Goal: Task Accomplishment & Management: Manage account settings

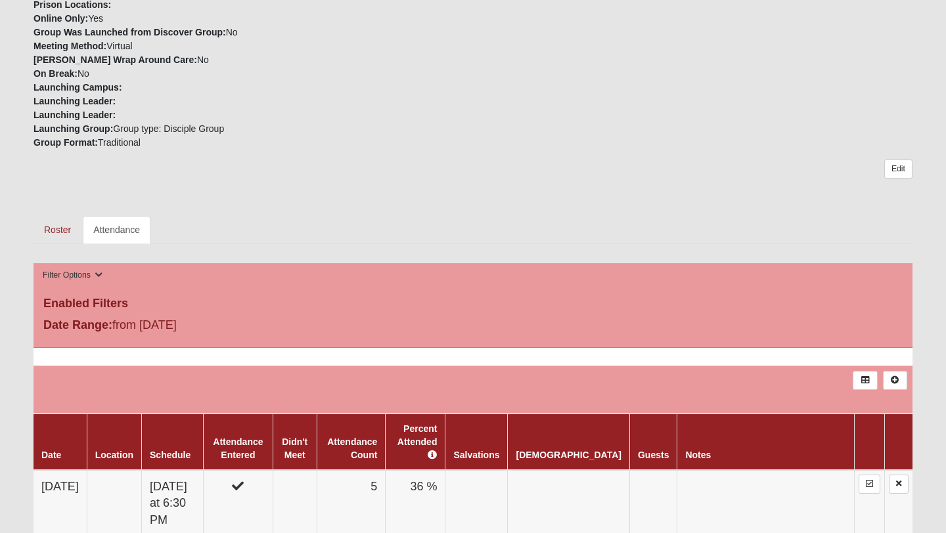
scroll to position [303, 0]
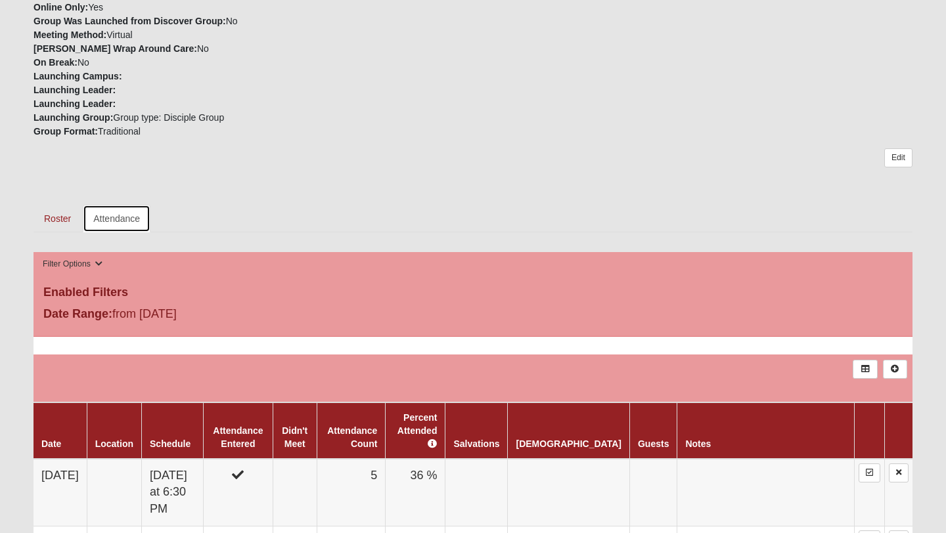
click at [139, 226] on link "Attendance" at bounding box center [117, 219] width 68 height 28
click at [125, 219] on link "Attendance" at bounding box center [117, 219] width 68 height 28
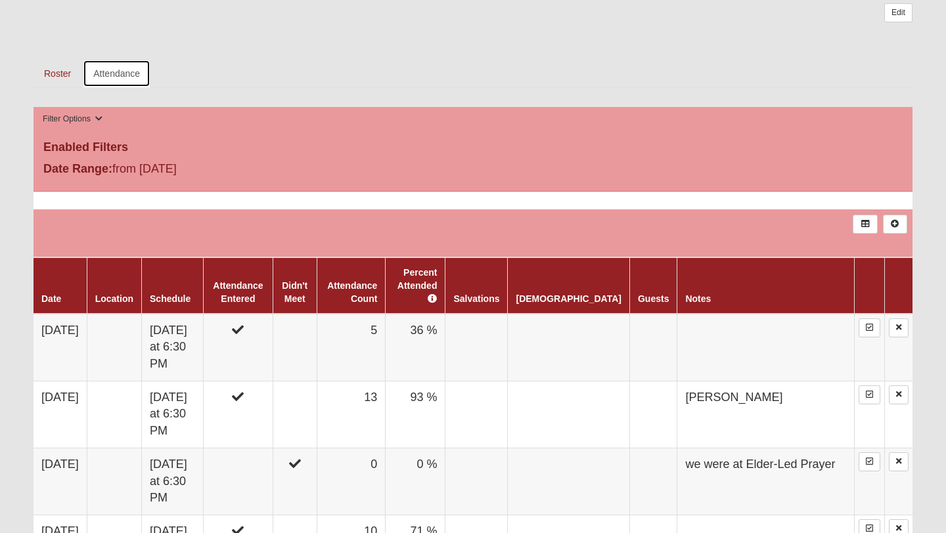
scroll to position [468, 0]
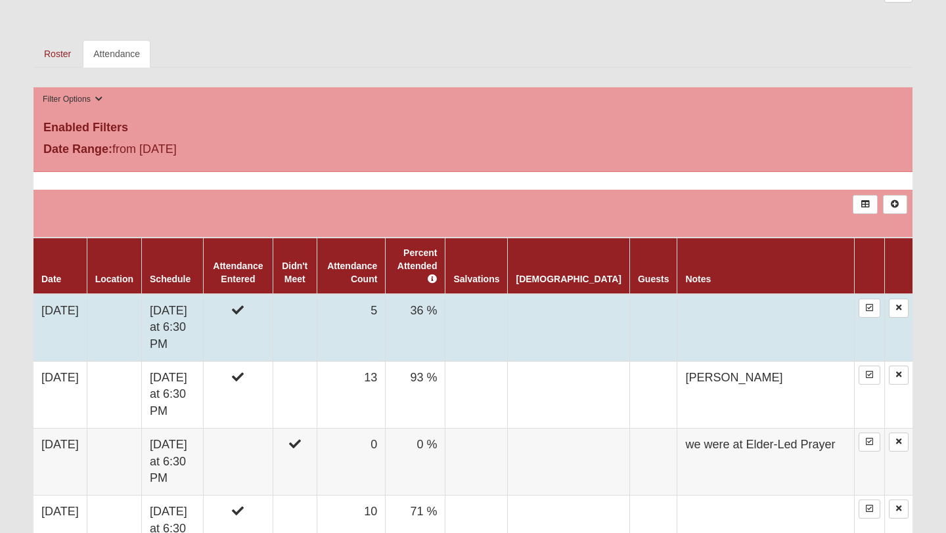
click at [77, 318] on td "[DATE]" at bounding box center [59, 328] width 53 height 68
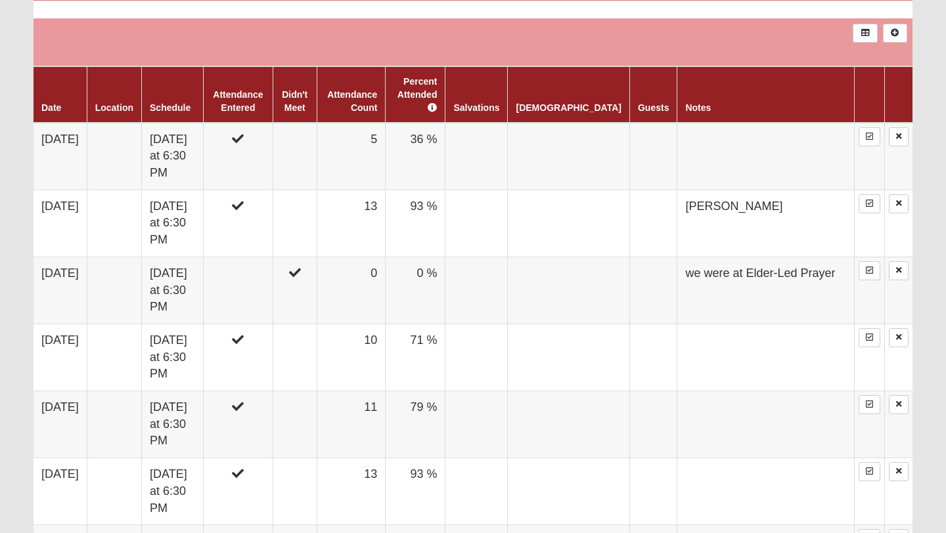
scroll to position [638, 0]
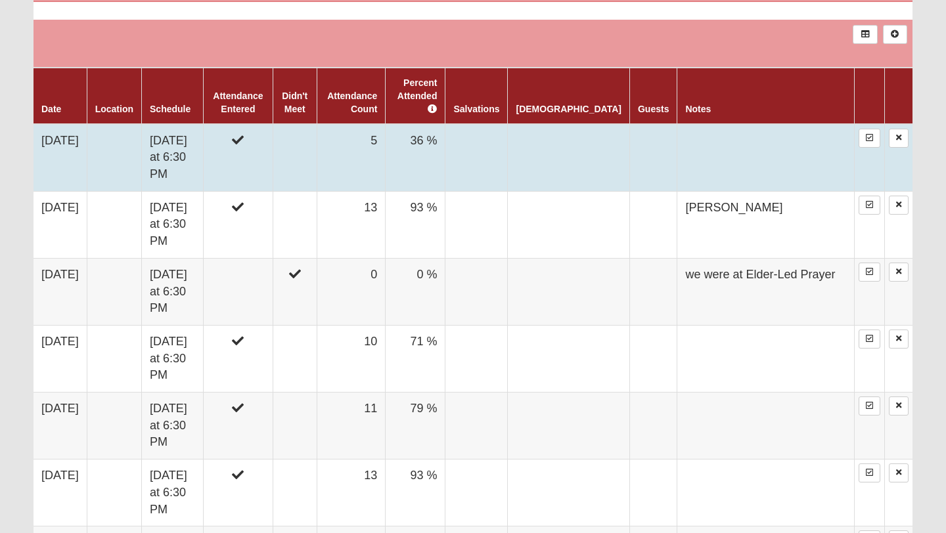
click at [58, 166] on td "[DATE]" at bounding box center [59, 158] width 53 height 68
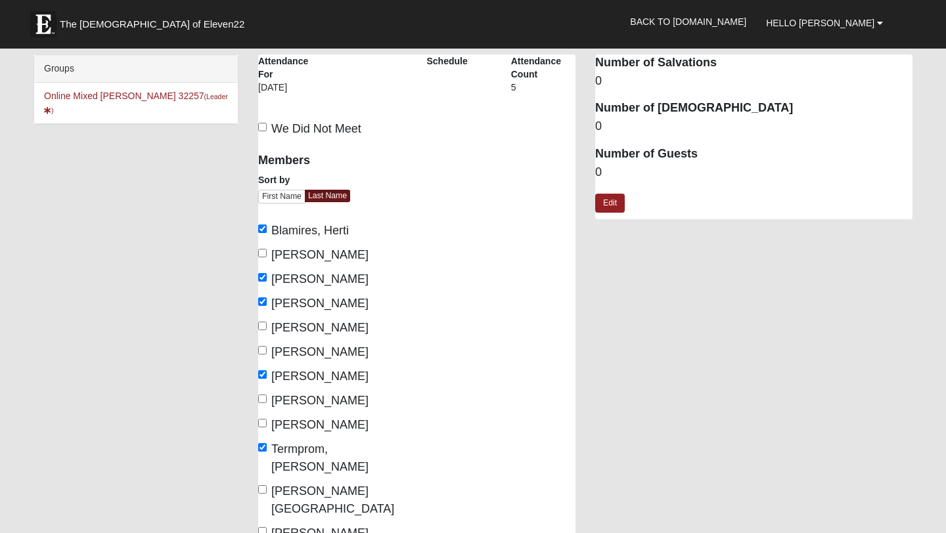
click at [296, 251] on span "Decker, Dwayne" at bounding box center [319, 254] width 97 height 13
click at [267, 251] on input "Decker, Dwayne" at bounding box center [262, 253] width 9 height 9
checkbox input "true"
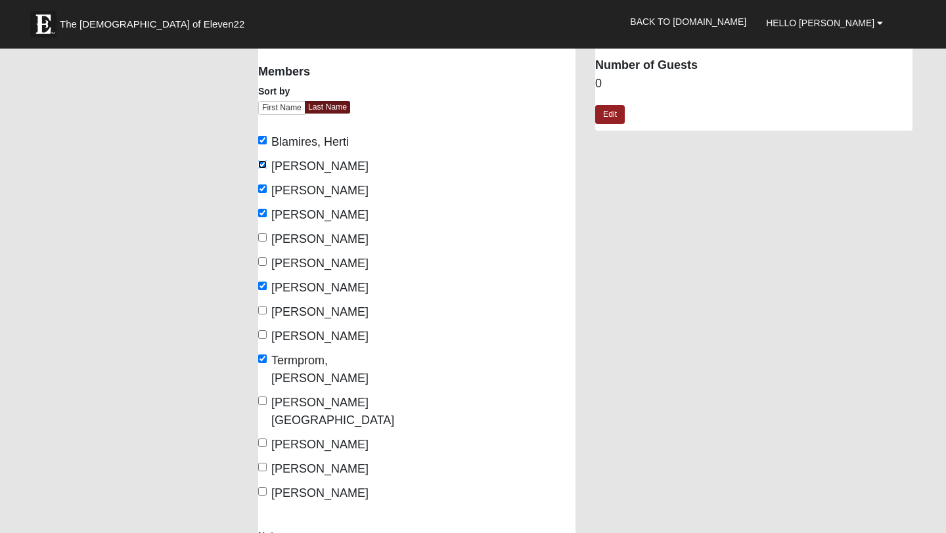
scroll to position [89, 0]
click at [294, 395] on span "West, Myrna" at bounding box center [332, 410] width 123 height 31
click at [267, 396] on input "West, Myrna" at bounding box center [262, 400] width 9 height 9
checkbox input "true"
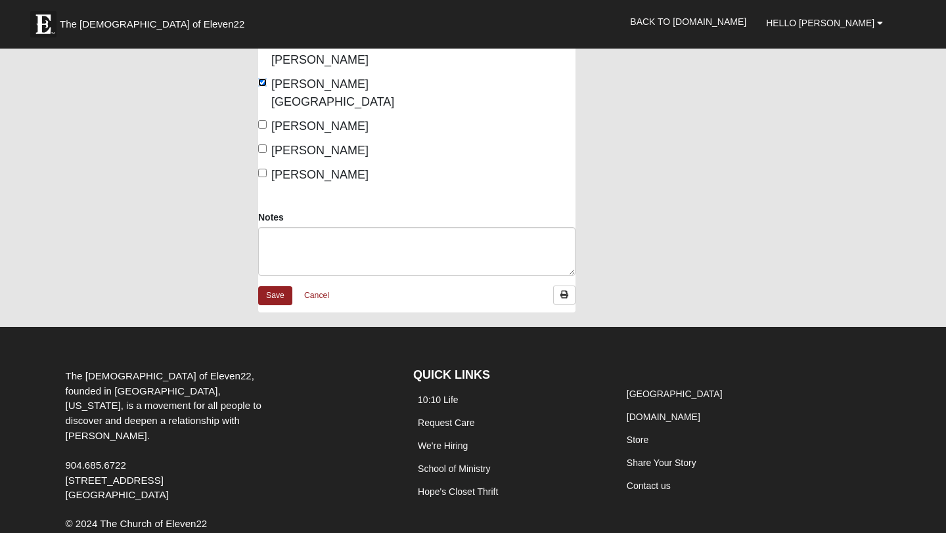
scroll to position [430, 0]
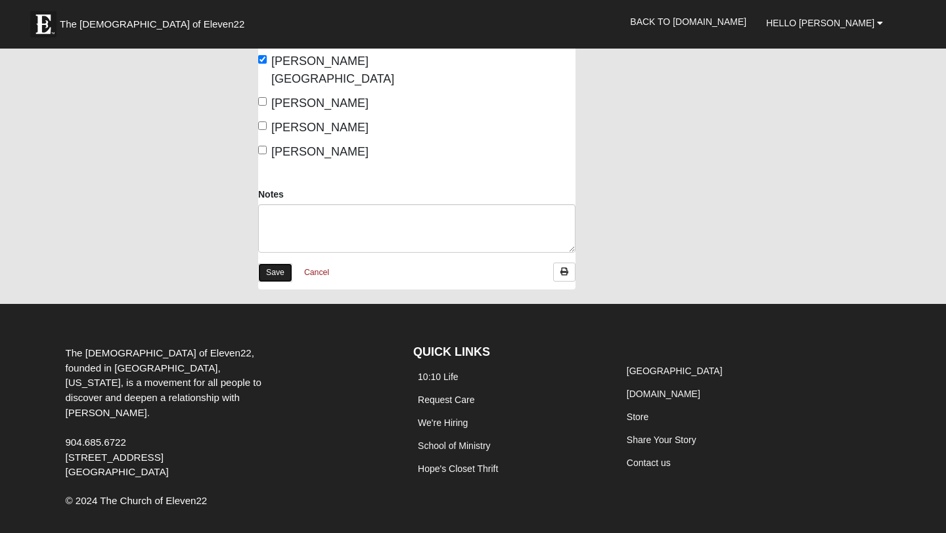
click at [275, 263] on link "Save" at bounding box center [275, 272] width 34 height 19
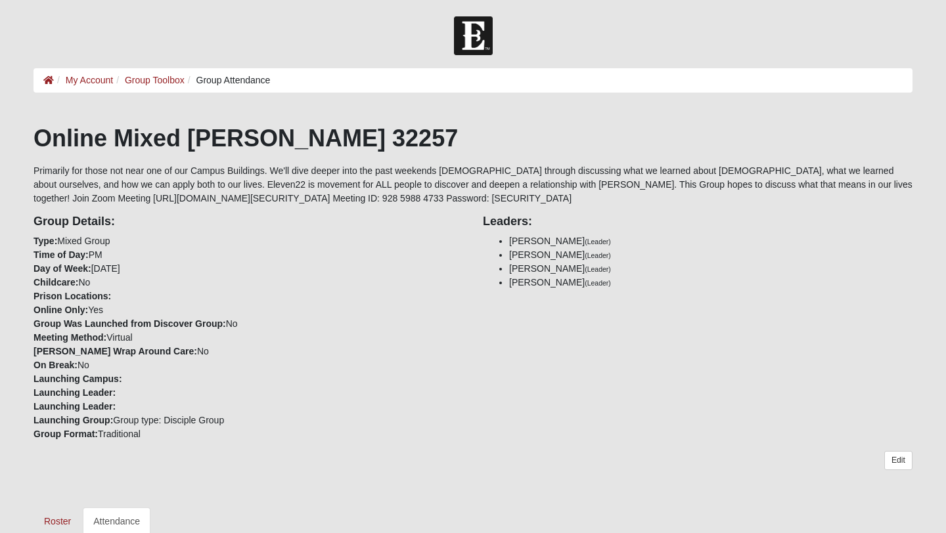
click at [482, 194] on div "Online Mixed Myers 32257 Group Details: Type: Mixed Group Time of Day: PM Day o…" at bounding box center [472, 329] width 879 height 411
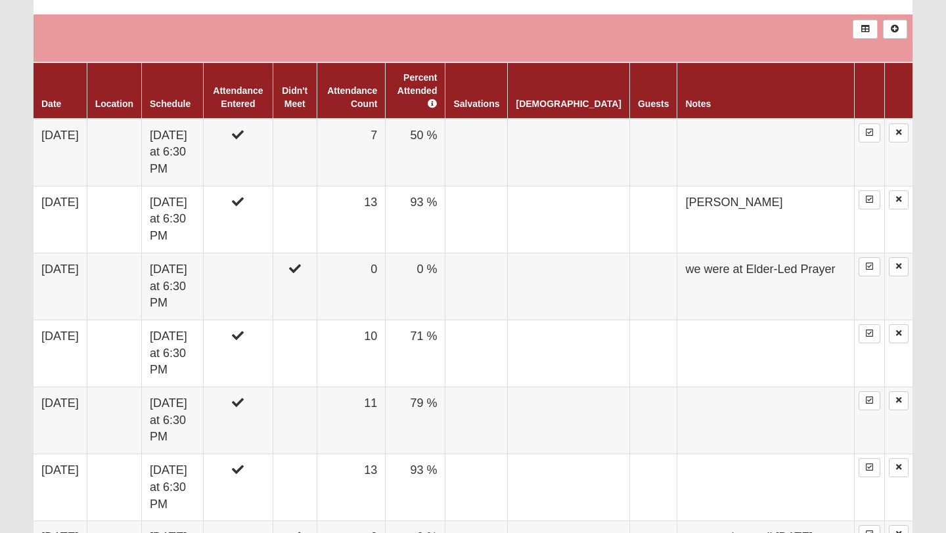
scroll to position [642, 0]
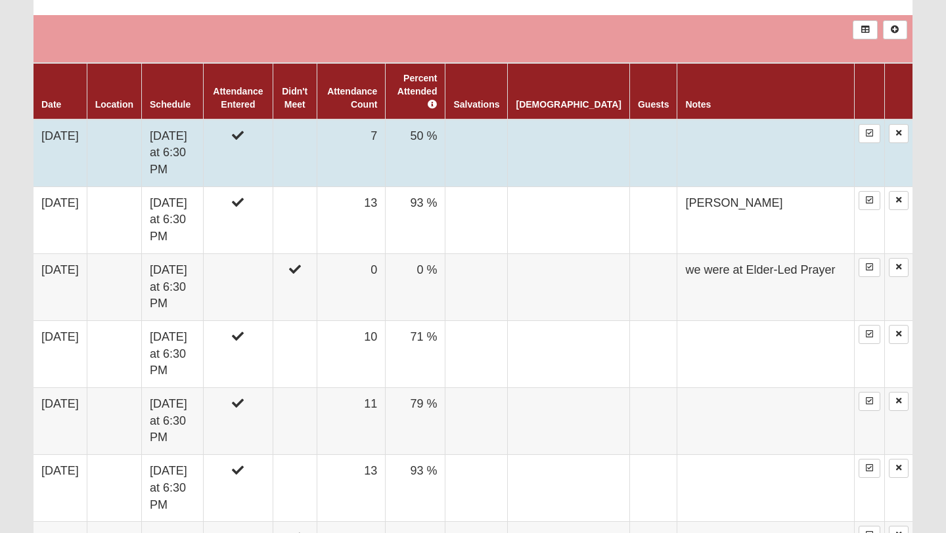
click at [85, 144] on td "[DATE]" at bounding box center [59, 154] width 53 height 68
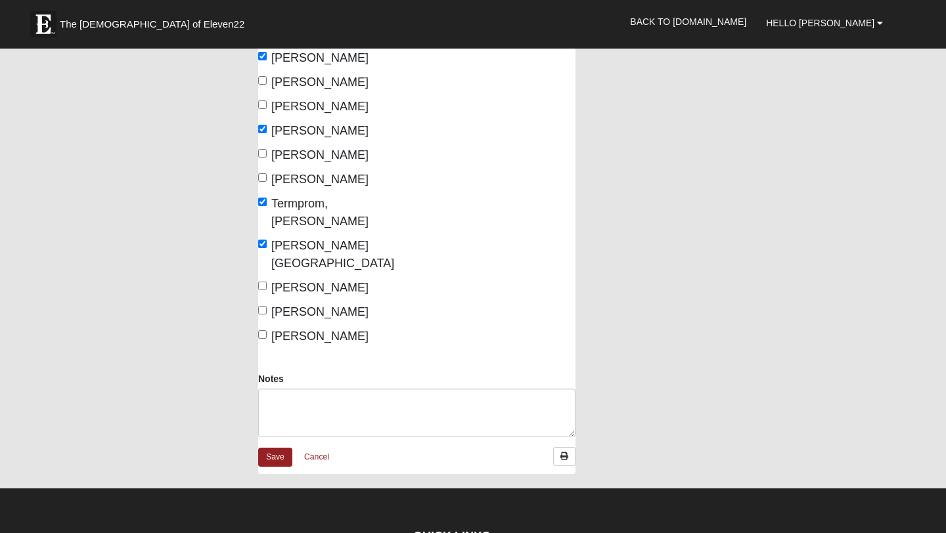
scroll to position [430, 0]
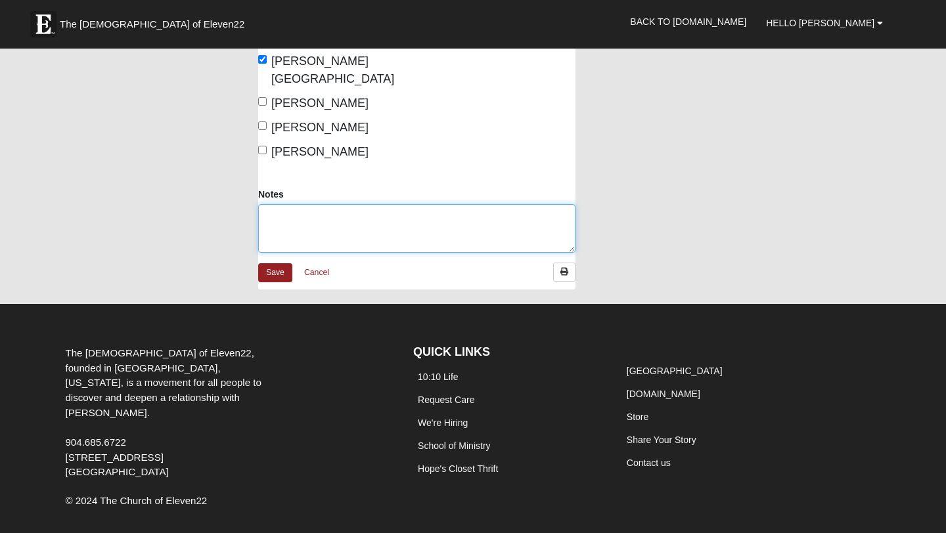
click at [320, 204] on textarea "Notes" at bounding box center [416, 228] width 317 height 49
type textarea "[PERSON_NAME]"
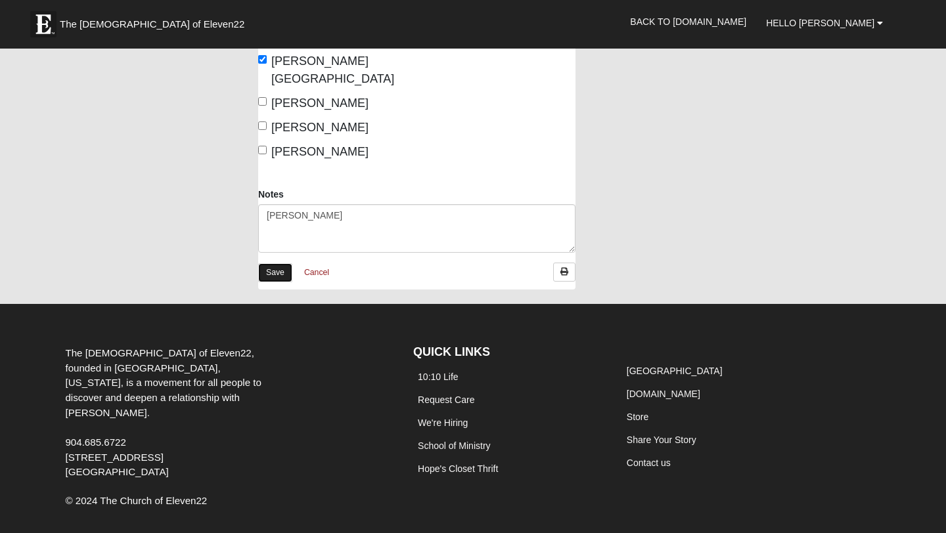
click at [282, 263] on link "Save" at bounding box center [275, 272] width 34 height 19
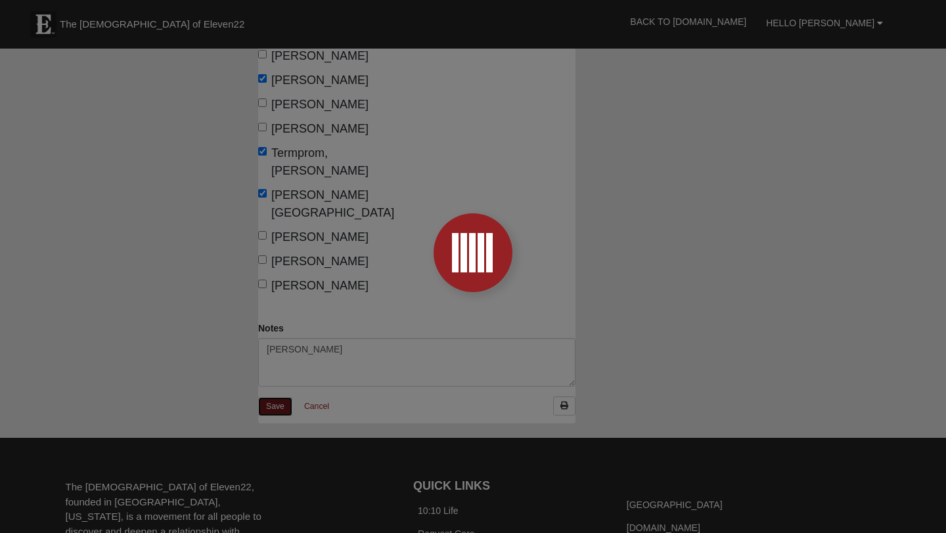
scroll to position [238, 0]
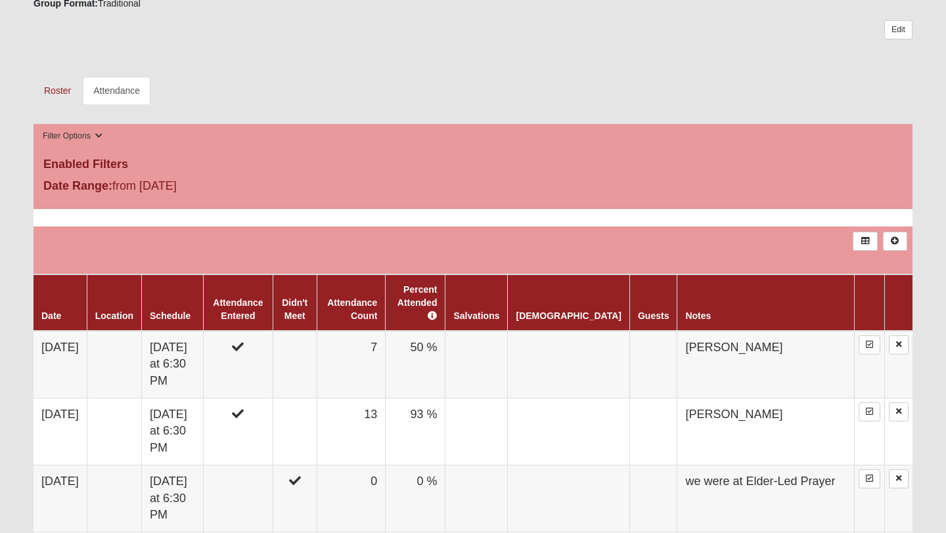
scroll to position [420, 0]
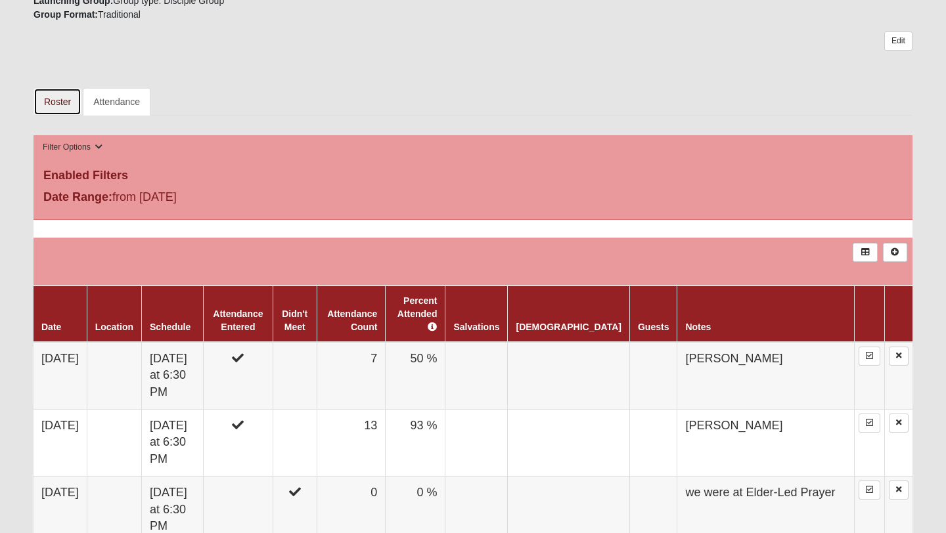
click at [71, 94] on link "Roster" at bounding box center [57, 102] width 48 height 28
